Goal: Use online tool/utility: Utilize a website feature to perform a specific function

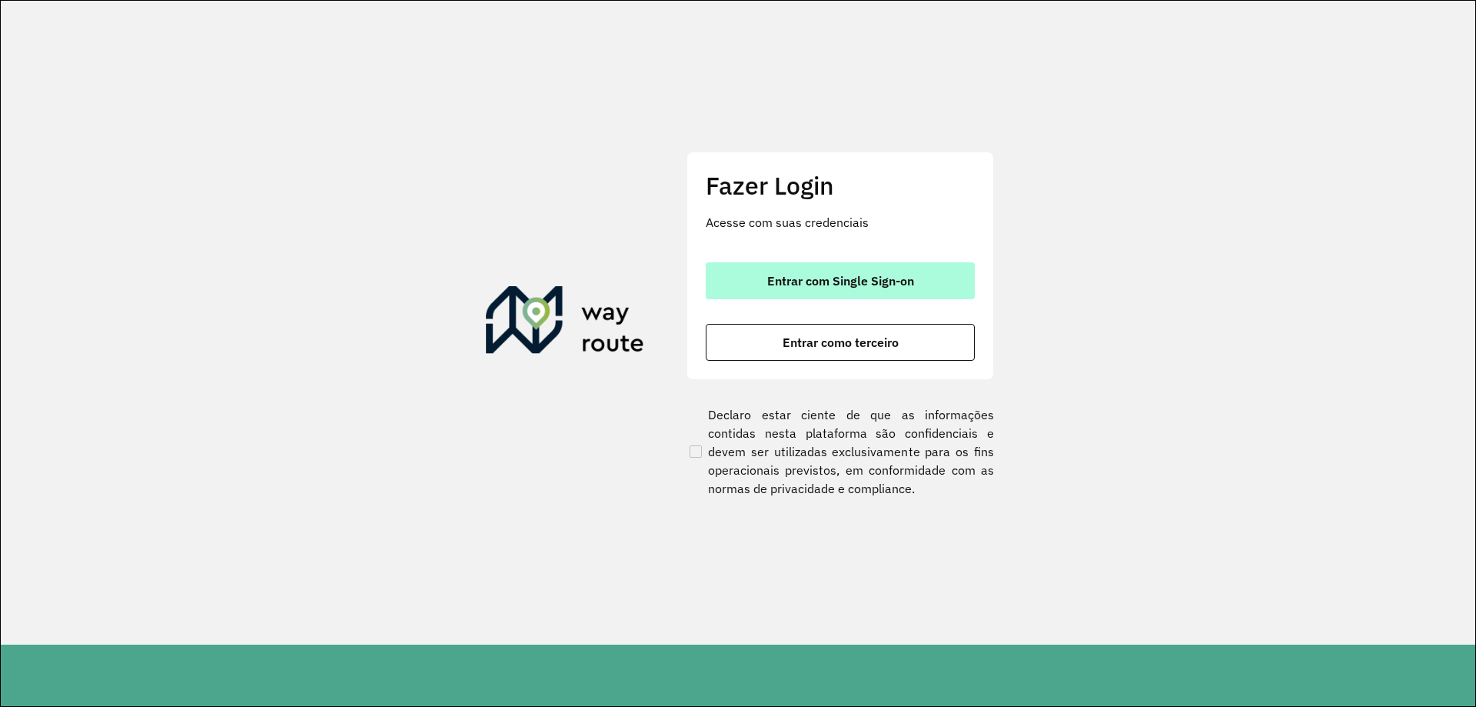
click at [800, 280] on span "Entrar com Single Sign-on" at bounding box center [840, 280] width 147 height 12
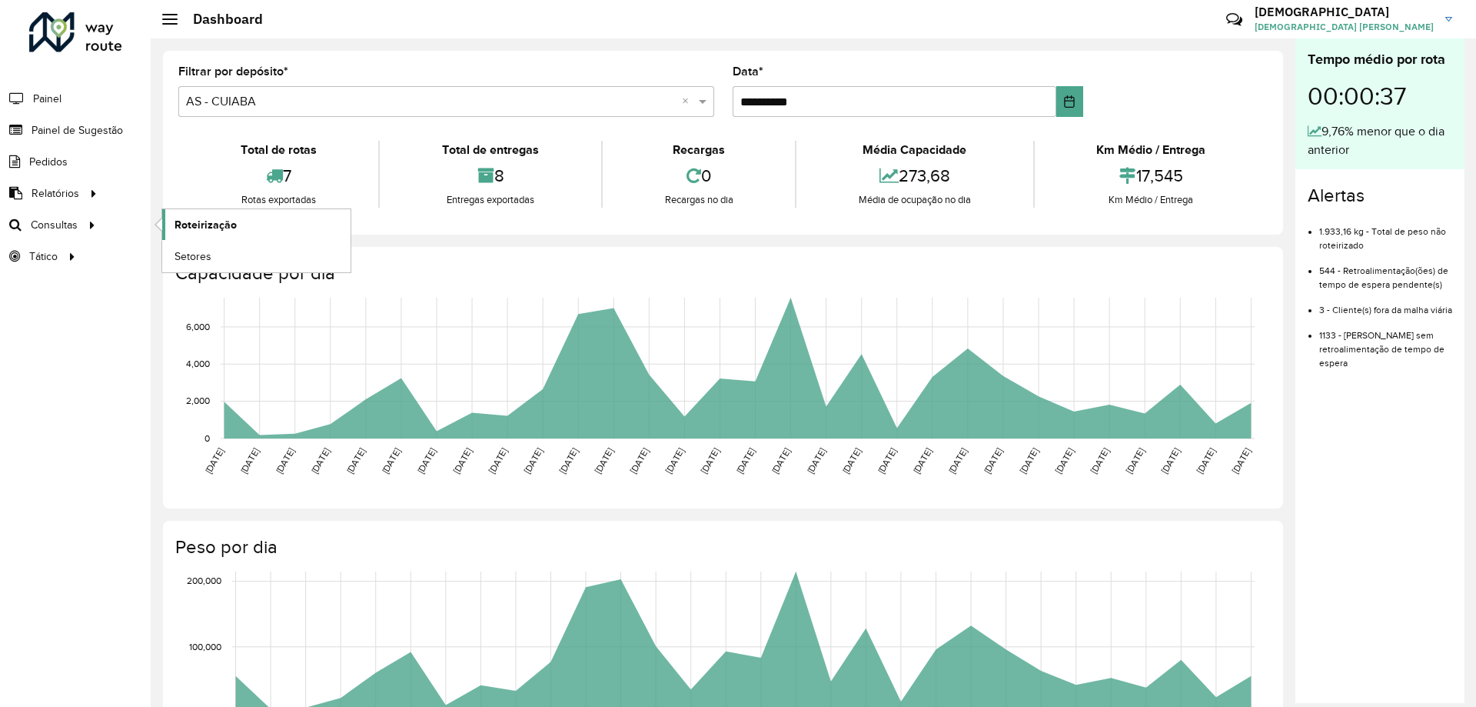
click at [266, 228] on link "Roteirização" at bounding box center [256, 224] width 188 height 31
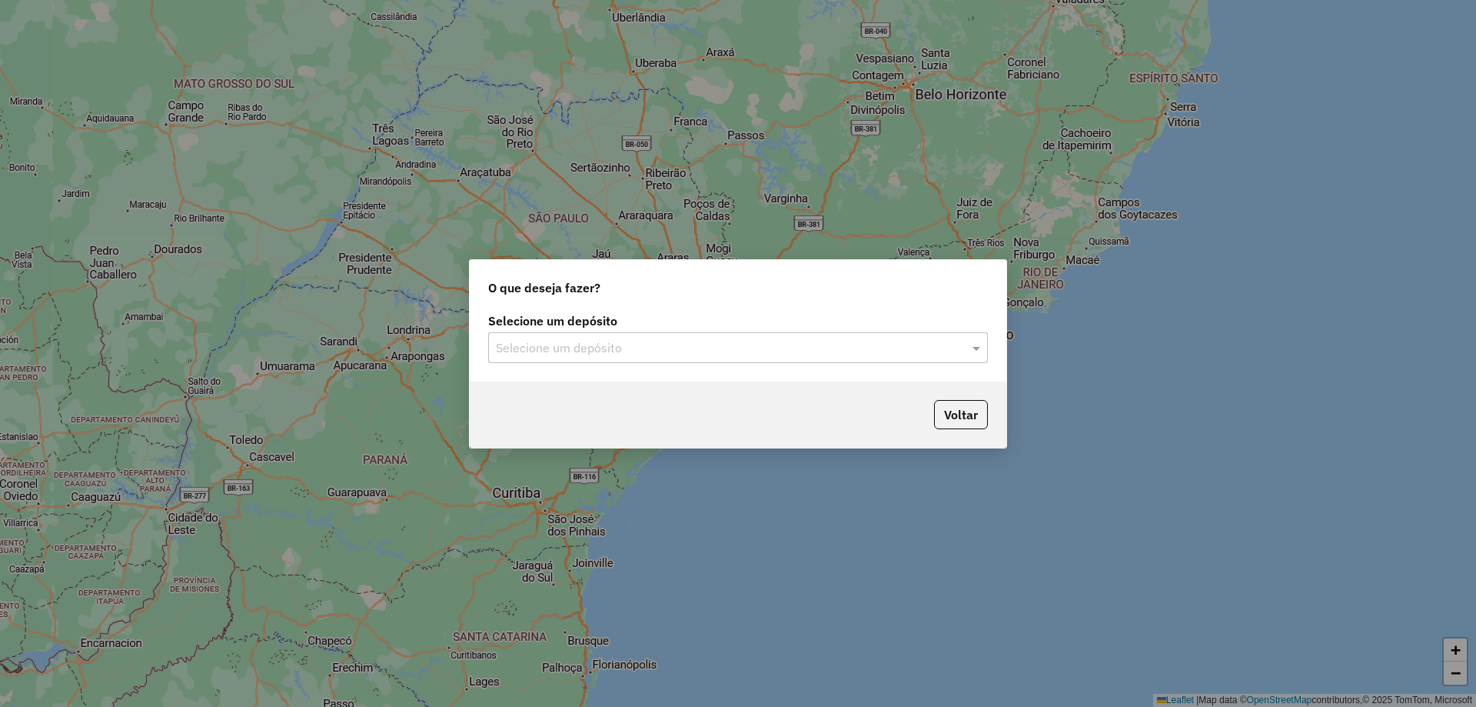
click at [688, 356] on input "text" at bounding box center [723, 348] width 454 height 18
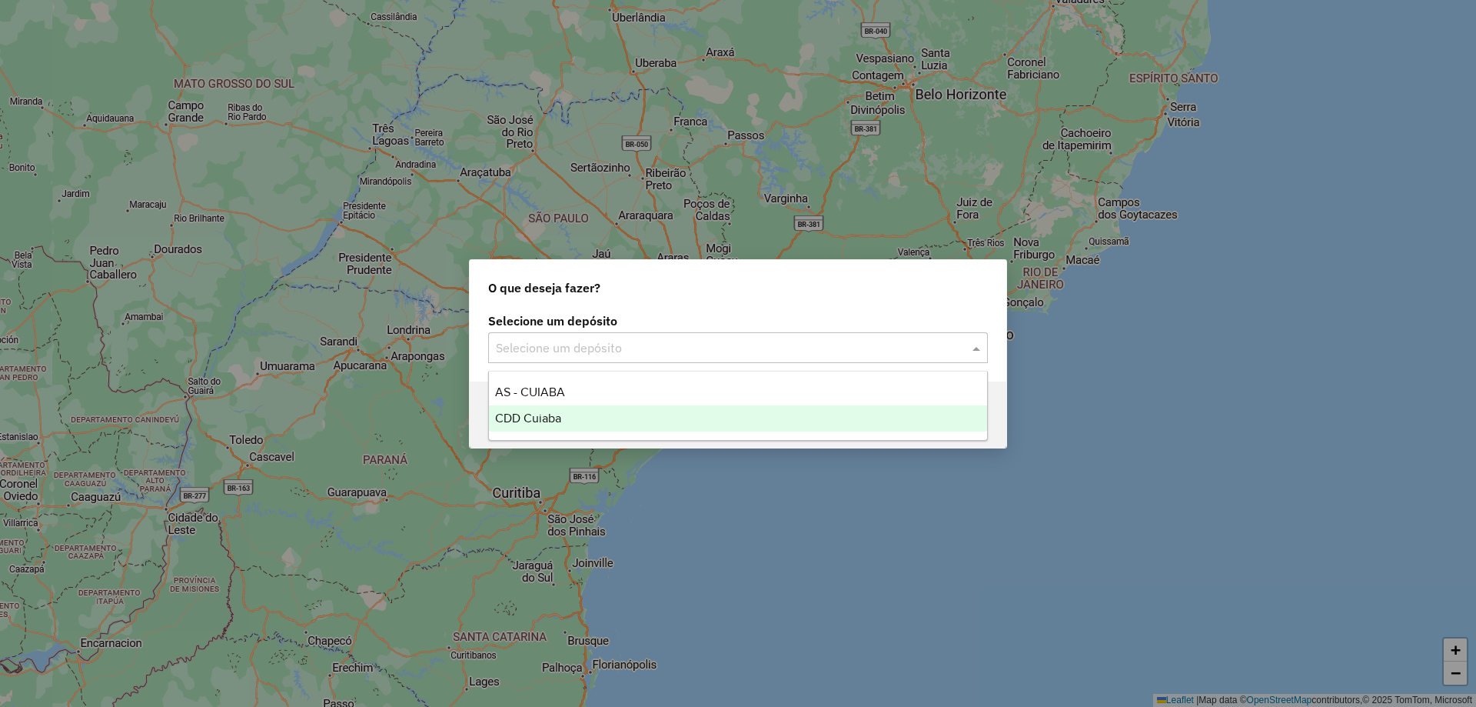
click at [579, 407] on div "CDD Cuiaba" at bounding box center [738, 418] width 498 height 26
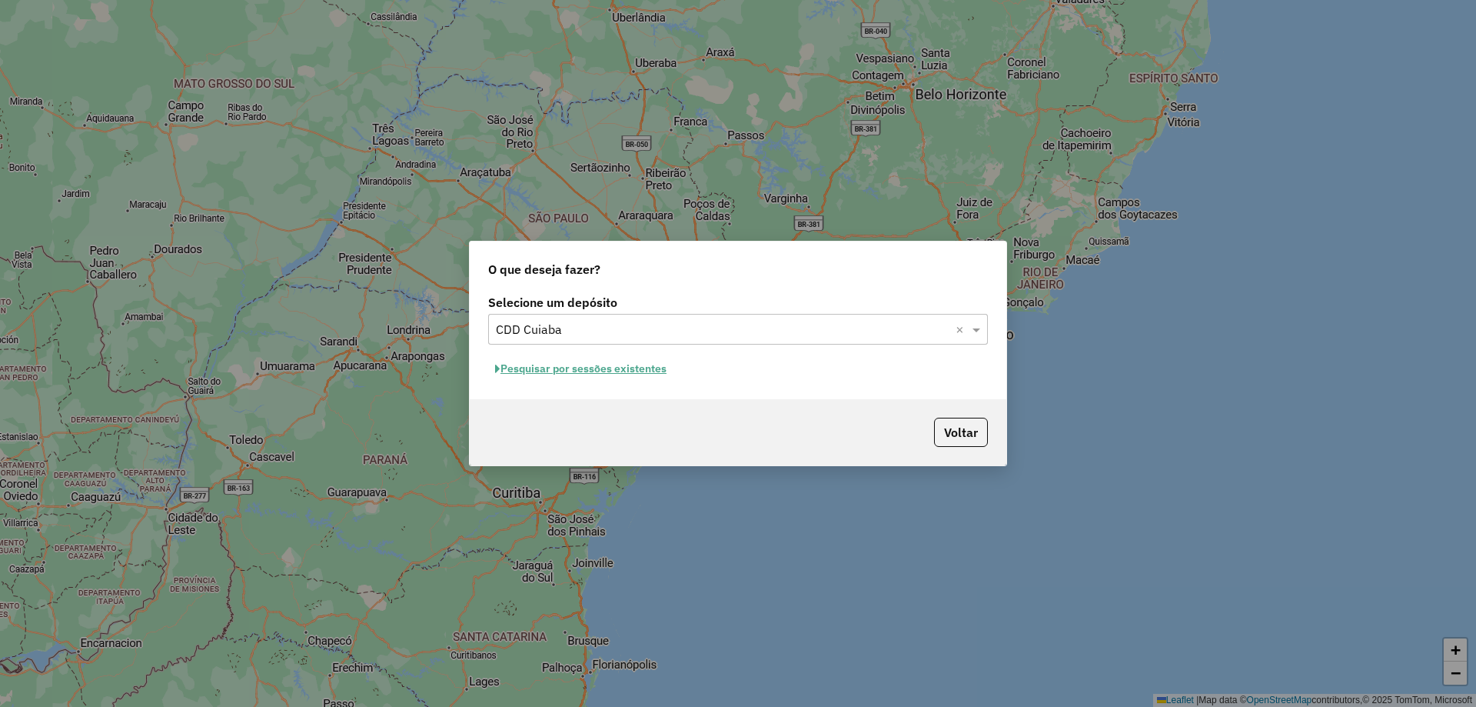
click at [587, 325] on input "text" at bounding box center [723, 330] width 454 height 18
